Goal: Transaction & Acquisition: Purchase product/service

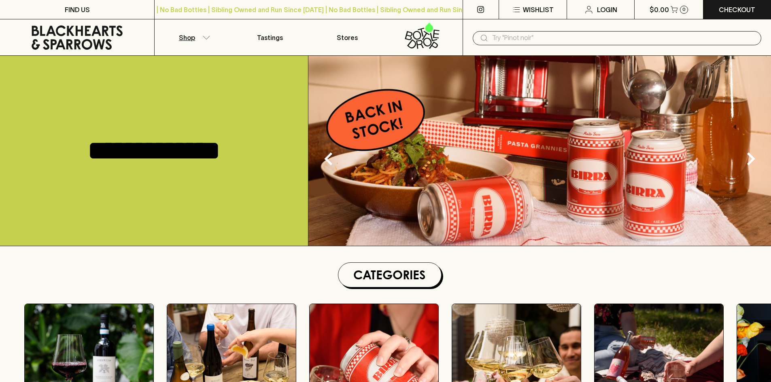
click at [209, 31] on button "Shop" at bounding box center [193, 37] width 77 height 36
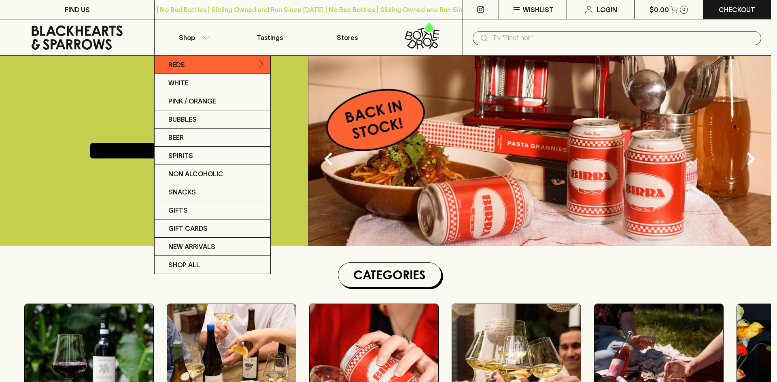
drag, startPoint x: 205, startPoint y: 50, endPoint x: 206, endPoint y: 57, distance: 7.3
click at [206, 52] on div at bounding box center [388, 191] width 777 height 382
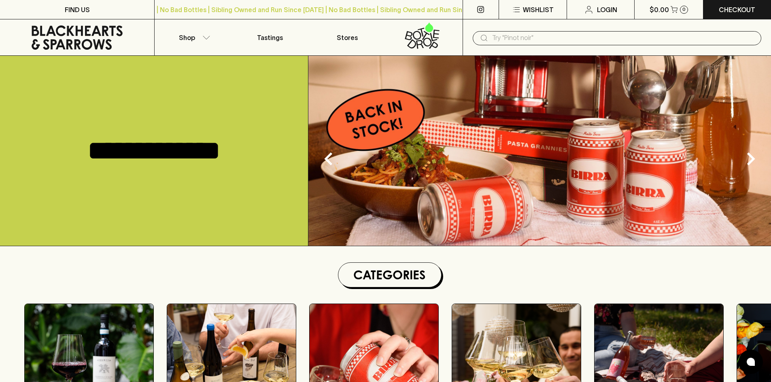
click at [206, 57] on link "Reds" at bounding box center [198, 61] width 87 height 10
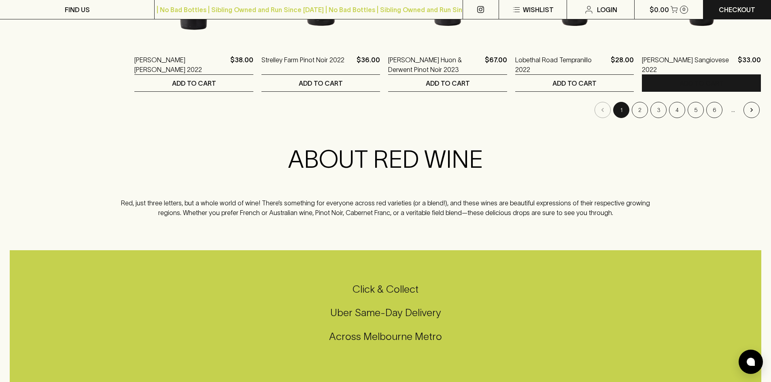
scroll to position [850, 0]
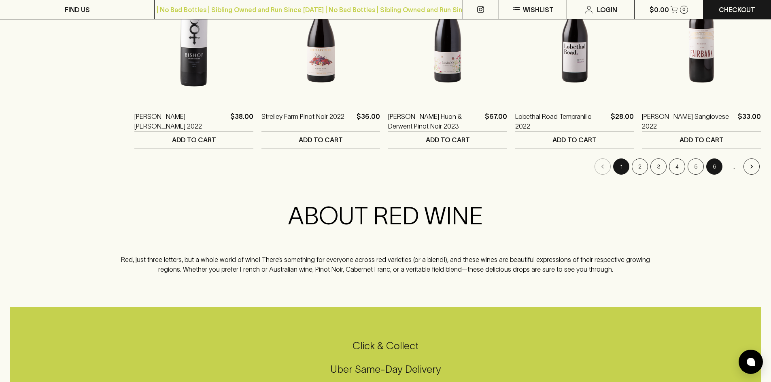
click at [710, 166] on button "6" at bounding box center [714, 167] width 16 height 16
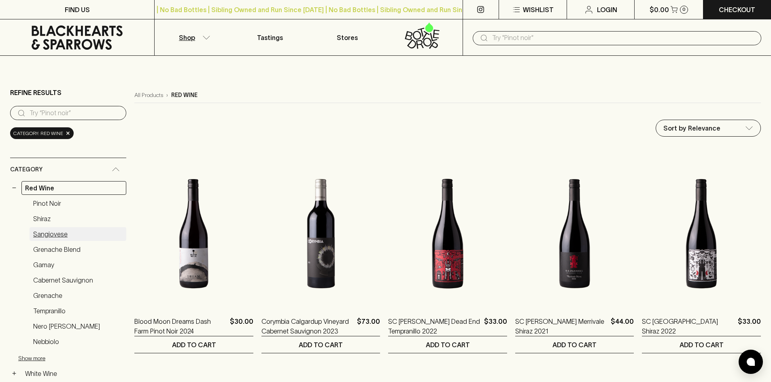
click at [47, 235] on link "Sangiovese" at bounding box center [78, 234] width 97 height 14
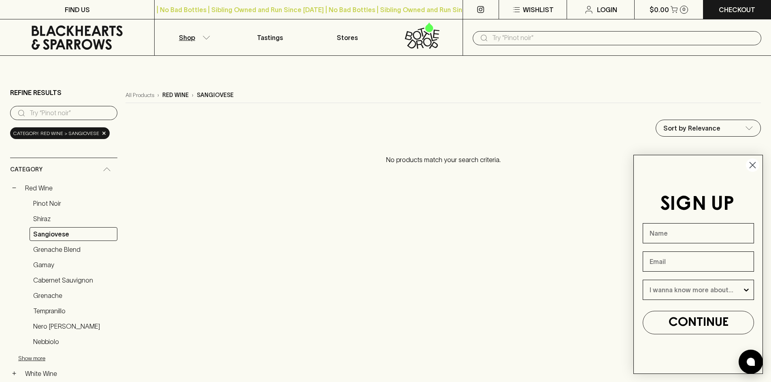
click at [759, 167] on circle "Close dialog" at bounding box center [752, 165] width 13 height 13
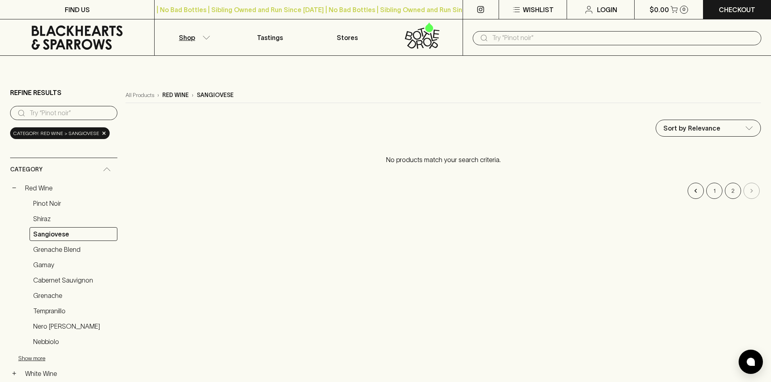
click at [172, 97] on p "red wine" at bounding box center [175, 95] width 26 height 8
click at [154, 95] on link "All Products" at bounding box center [139, 95] width 29 height 8
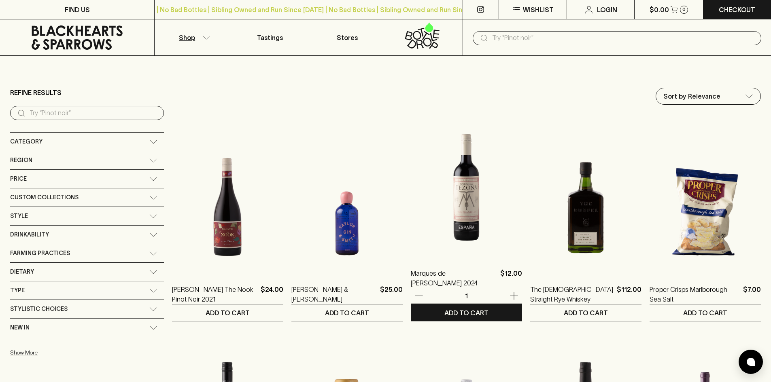
click at [433, 216] on img at bounding box center [466, 186] width 111 height 142
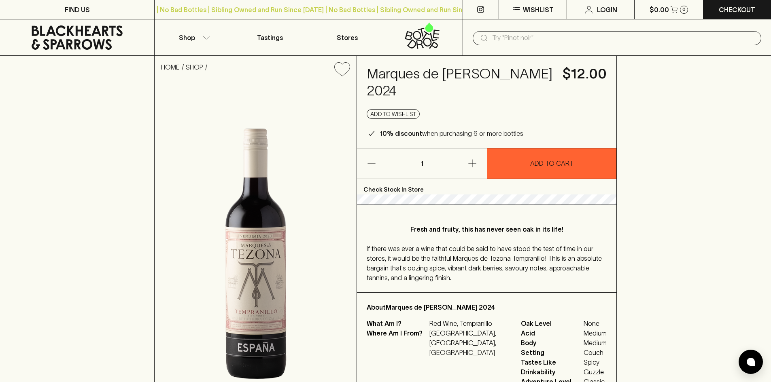
click at [218, 56] on div "HOME SHOP" at bounding box center [256, 69] width 202 height 27
click at [192, 44] on button "Shop" at bounding box center [193, 37] width 77 height 36
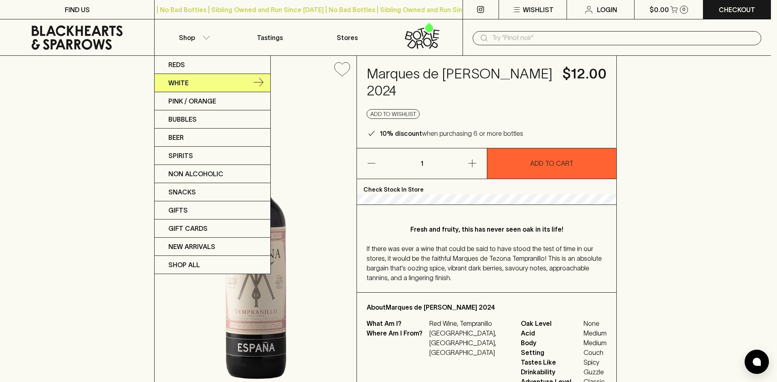
click at [192, 85] on link "White" at bounding box center [213, 83] width 116 height 18
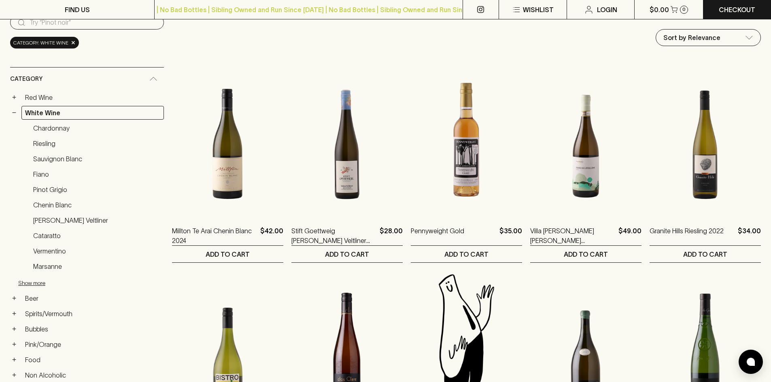
scroll to position [202, 0]
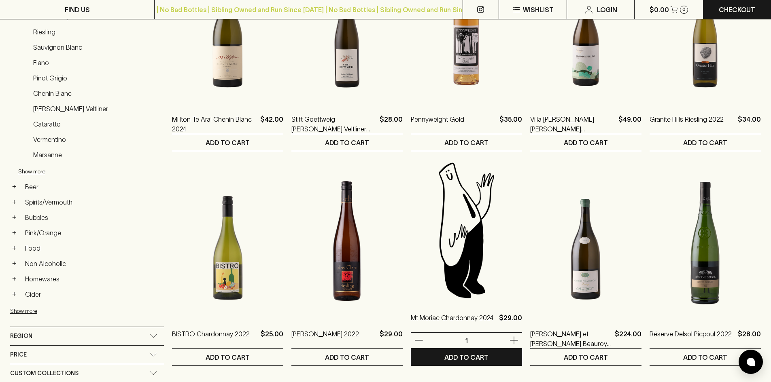
click at [453, 215] on img at bounding box center [466, 230] width 111 height 142
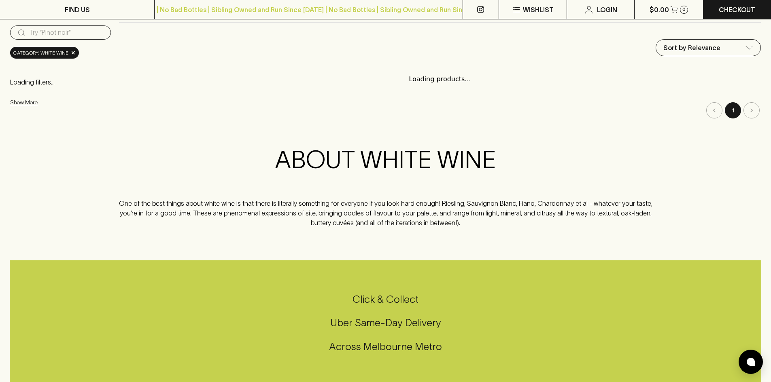
scroll to position [81, 0]
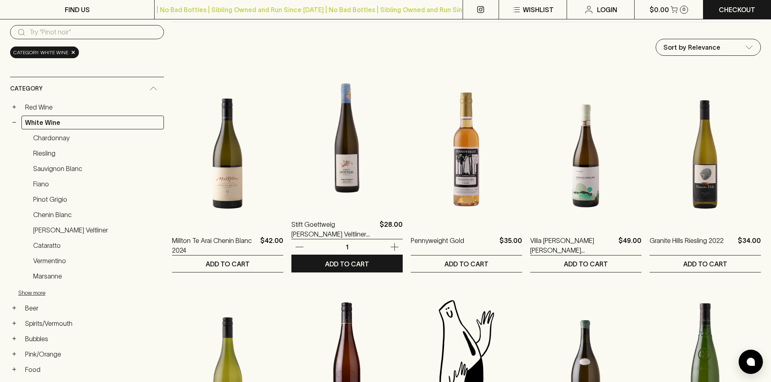
click at [311, 153] on img at bounding box center [346, 137] width 111 height 142
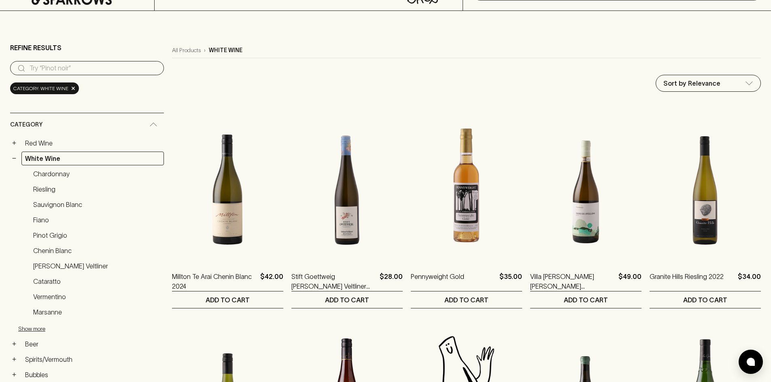
scroll to position [81, 0]
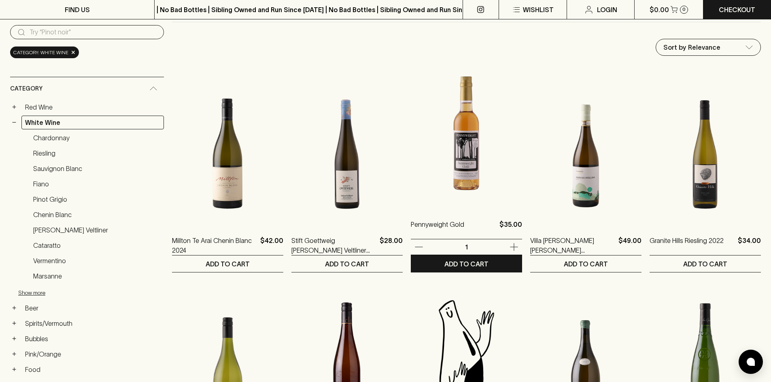
click at [445, 136] on img at bounding box center [466, 137] width 111 height 142
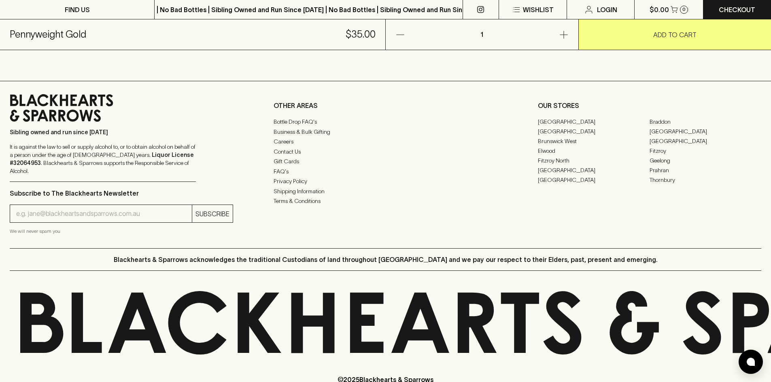
scroll to position [485, 0]
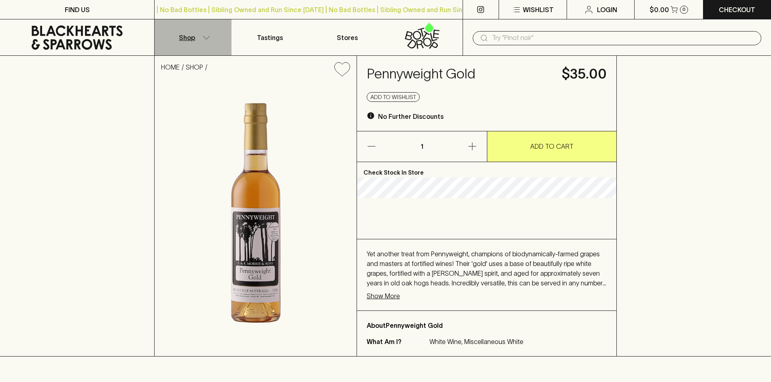
click at [199, 53] on button "Shop" at bounding box center [193, 37] width 77 height 36
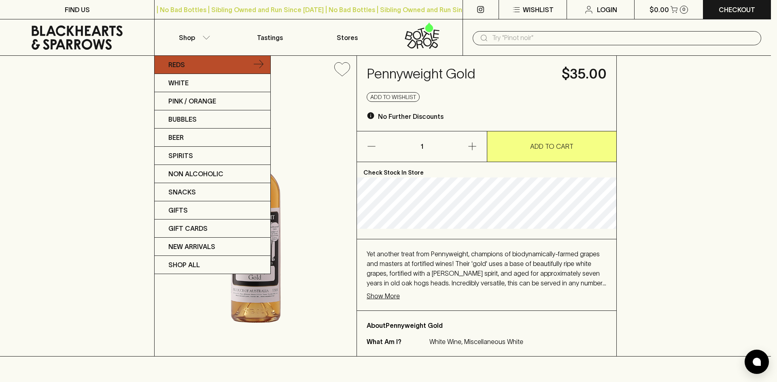
click at [199, 60] on link "Reds" at bounding box center [213, 65] width 116 height 18
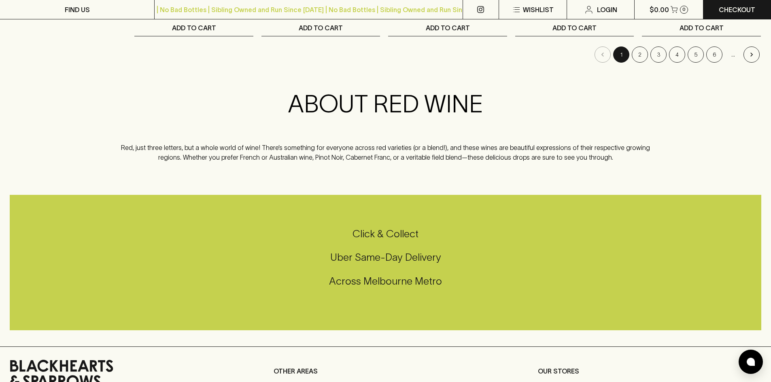
scroll to position [850, 0]
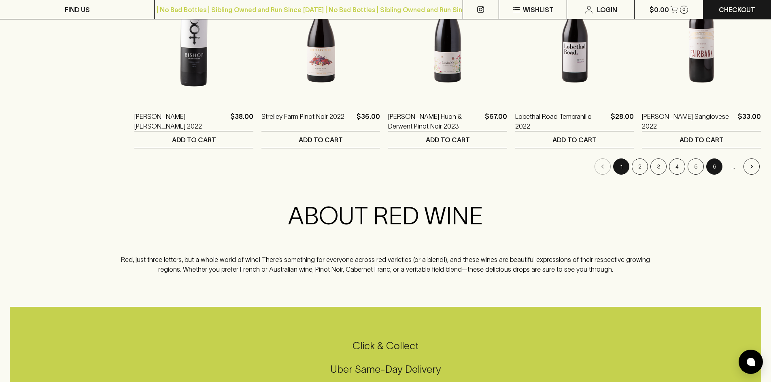
click at [712, 168] on button "6" at bounding box center [714, 167] width 16 height 16
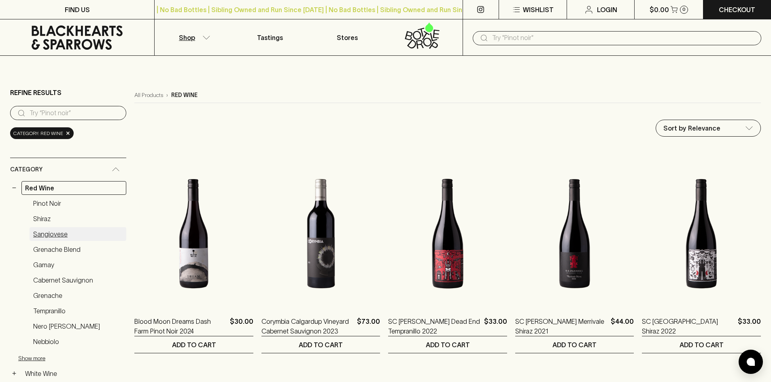
click at [56, 231] on link "Sangiovese" at bounding box center [78, 234] width 97 height 14
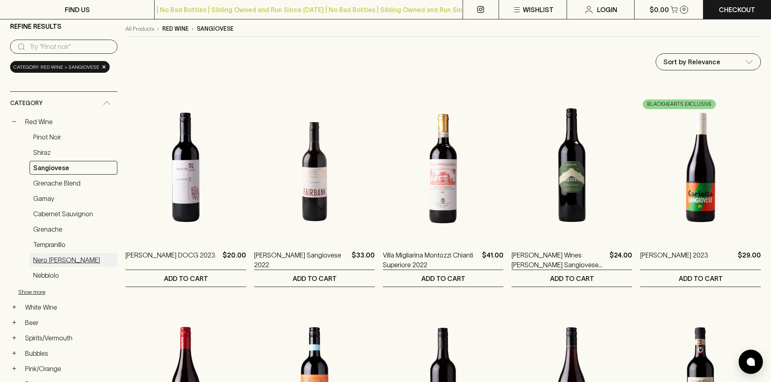
scroll to position [121, 0]
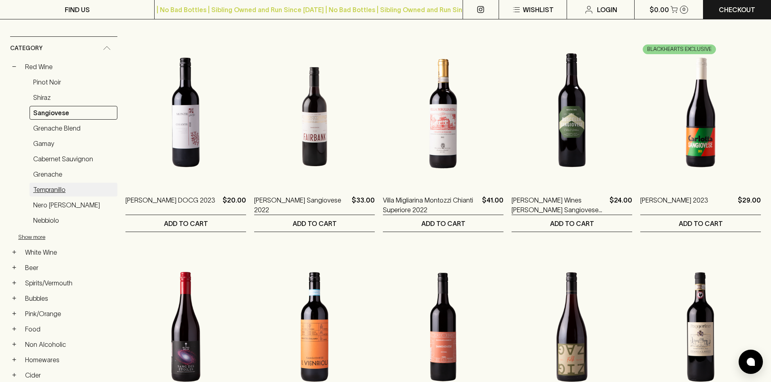
click at [81, 183] on link "Tempranillo" at bounding box center [74, 190] width 88 height 14
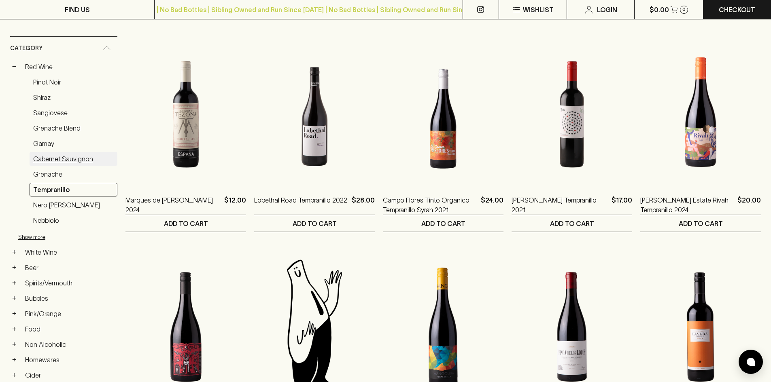
click at [63, 159] on link "Cabernet Sauvignon" at bounding box center [74, 159] width 88 height 14
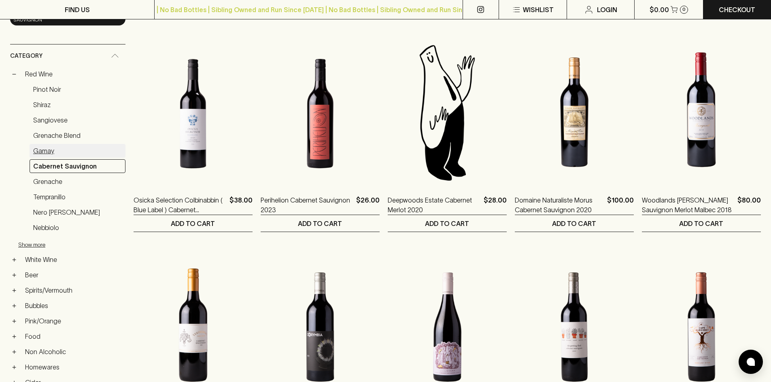
click at [89, 154] on link "Gamay" at bounding box center [78, 151] width 96 height 14
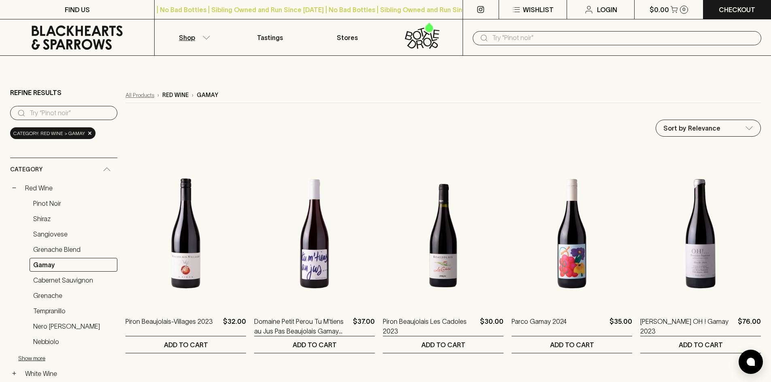
click at [134, 95] on link "All Products" at bounding box center [139, 95] width 29 height 8
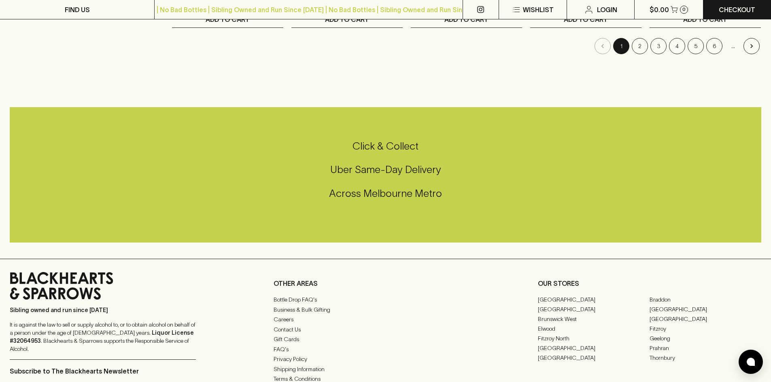
scroll to position [809, 0]
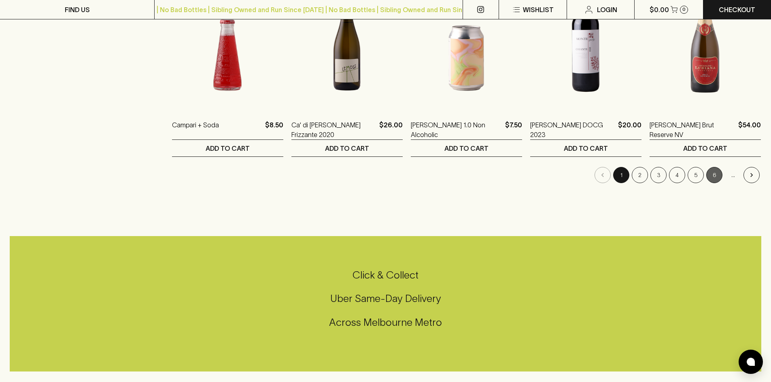
click at [711, 173] on button "6" at bounding box center [714, 175] width 16 height 16
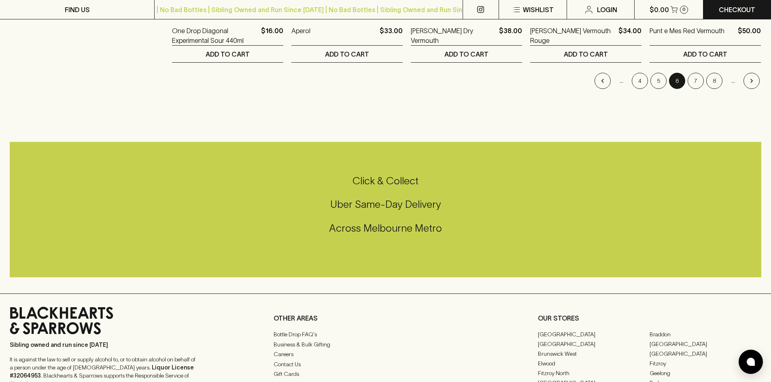
scroll to position [769, 0]
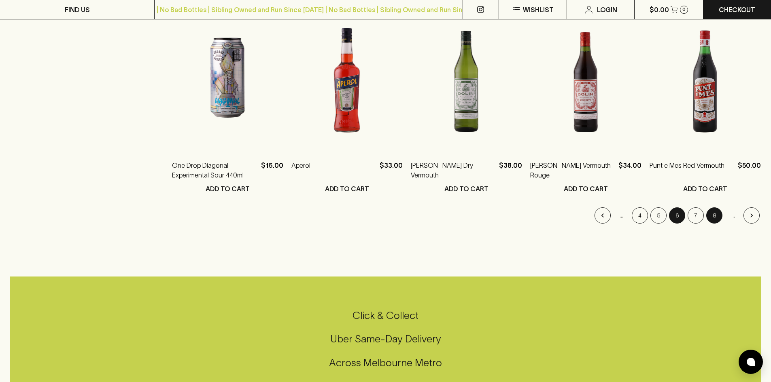
click at [717, 215] on button "8" at bounding box center [714, 216] width 16 height 16
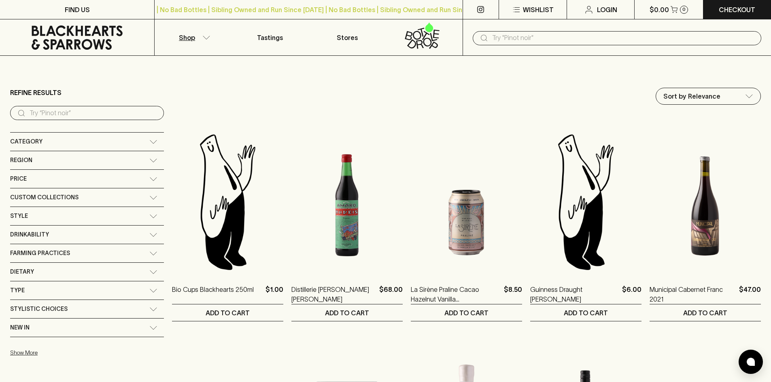
click at [54, 143] on div "Category" at bounding box center [79, 142] width 139 height 10
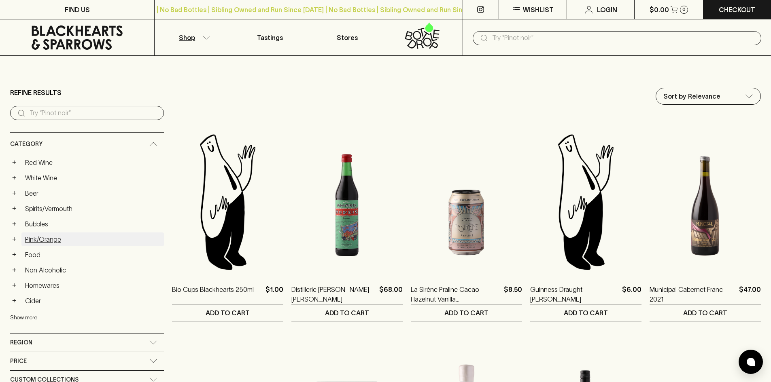
click at [82, 238] on link "Pink/Orange" at bounding box center [92, 240] width 142 height 14
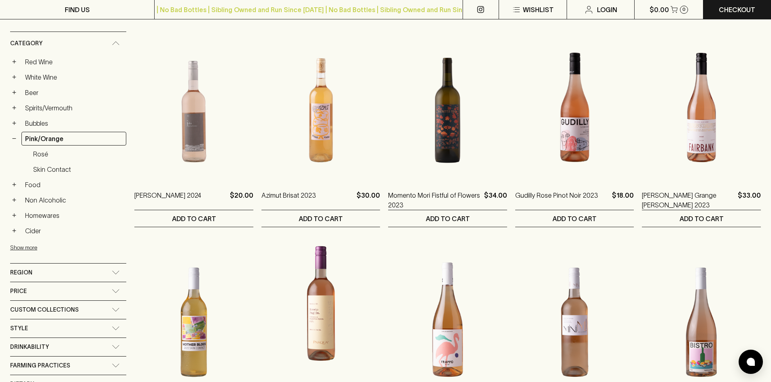
scroll to position [40, 0]
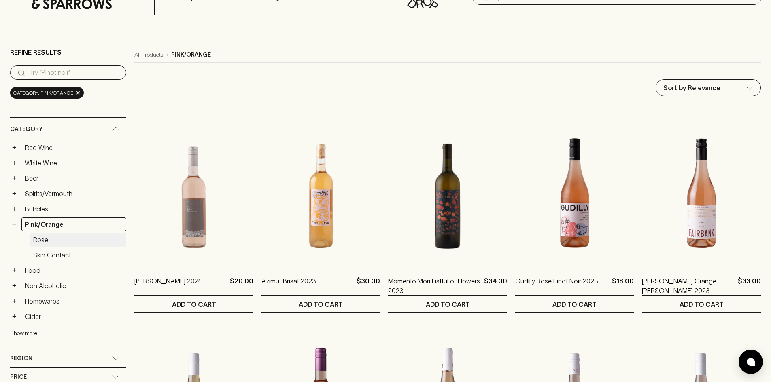
click at [60, 246] on link "Rosé" at bounding box center [78, 240] width 97 height 14
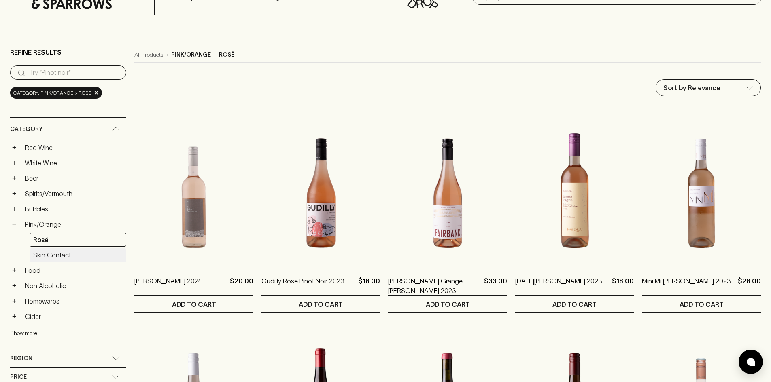
click at [58, 256] on link "Skin Contact" at bounding box center [78, 255] width 97 height 14
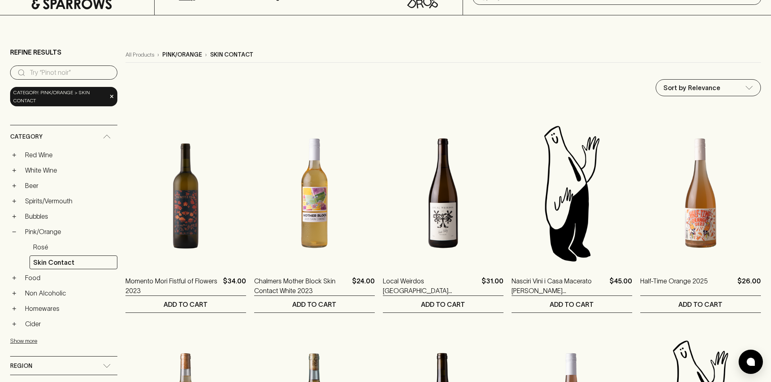
click at [40, 280] on link "Food" at bounding box center [69, 278] width 96 height 14
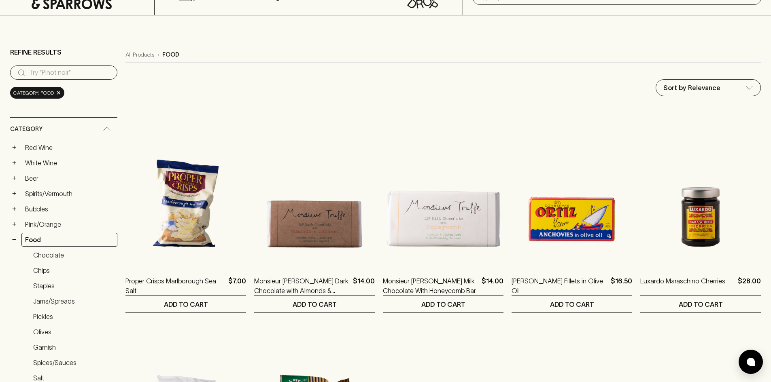
click at [65, 284] on link "Staples" at bounding box center [74, 286] width 88 height 14
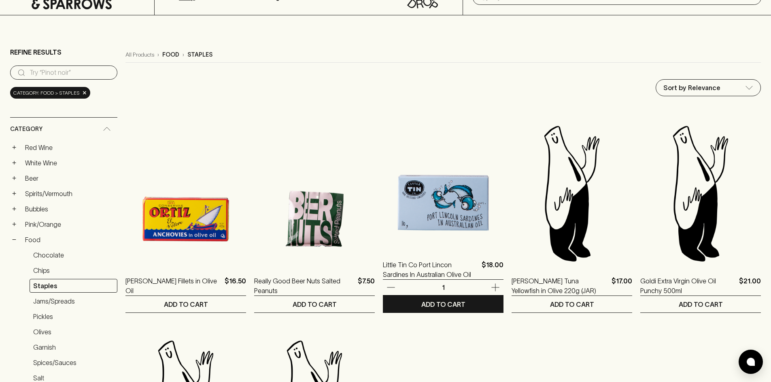
click at [430, 218] on img at bounding box center [443, 177] width 121 height 142
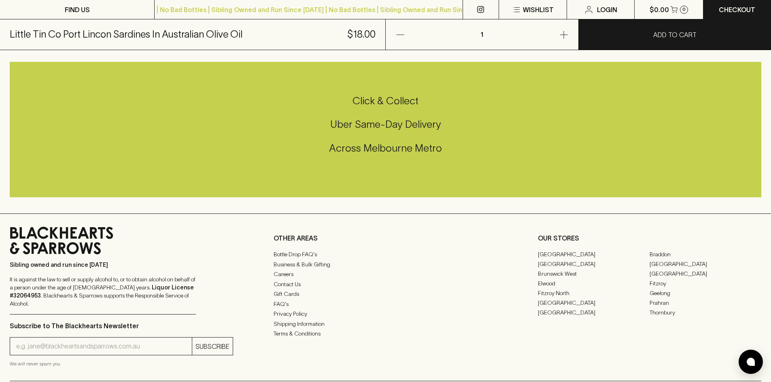
scroll to position [202, 0]
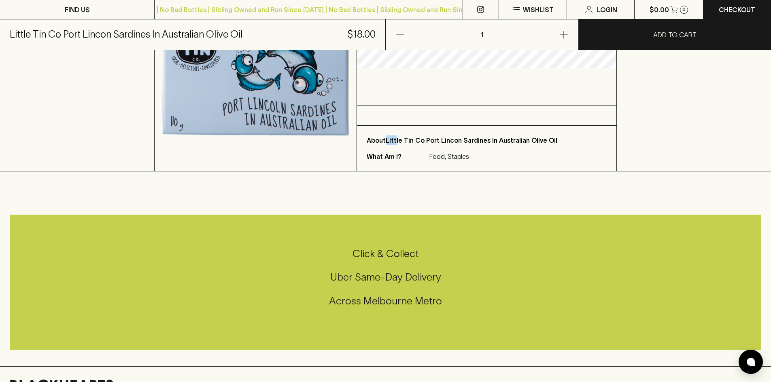
drag, startPoint x: 387, startPoint y: 139, endPoint x: 396, endPoint y: 141, distance: 8.6
click at [396, 141] on p "About Little Tin Co Port Lincon Sardines In Australian Olive Oil" at bounding box center [487, 141] width 240 height 10
